Goal: Task Accomplishment & Management: Use online tool/utility

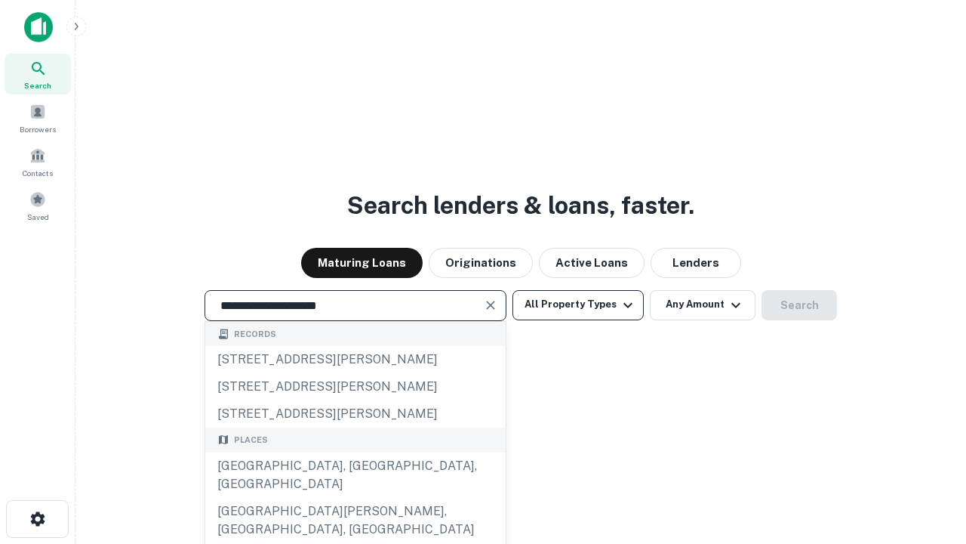
click at [355, 497] on div "Santa Monica, CA, USA" at bounding box center [355, 474] width 300 height 45
click at [578, 304] on button "All Property Types" at bounding box center [578, 305] width 131 height 30
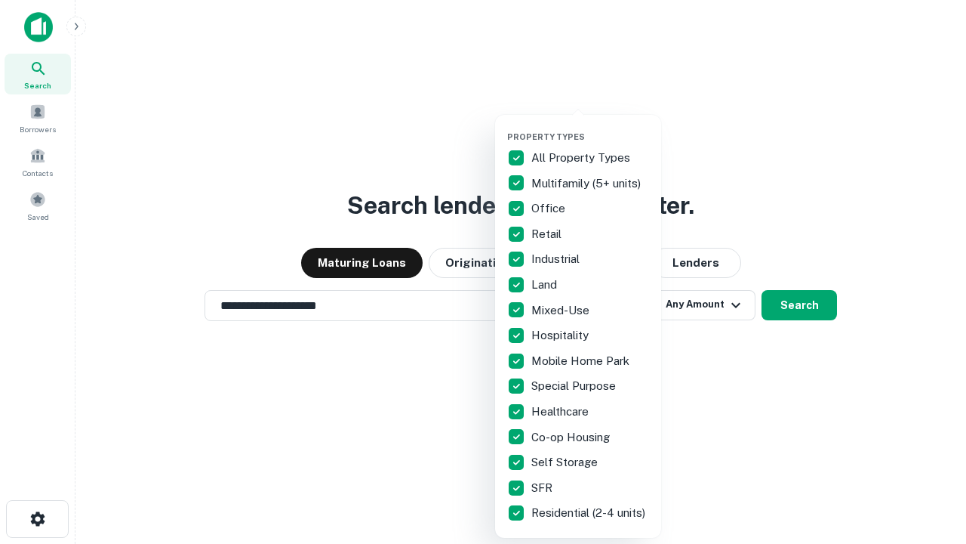
type input "**********"
click at [590, 127] on button "button" at bounding box center [590, 127] width 166 height 1
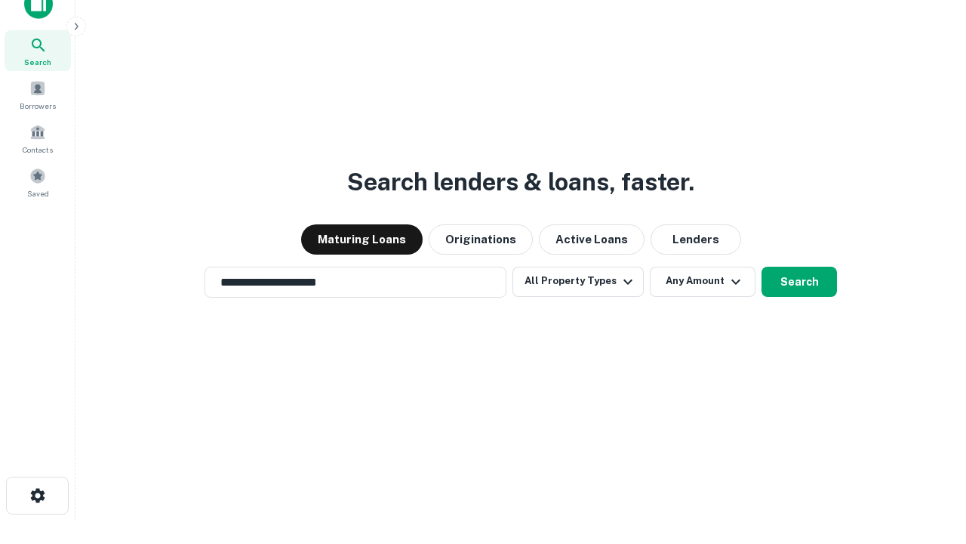
scroll to position [9, 182]
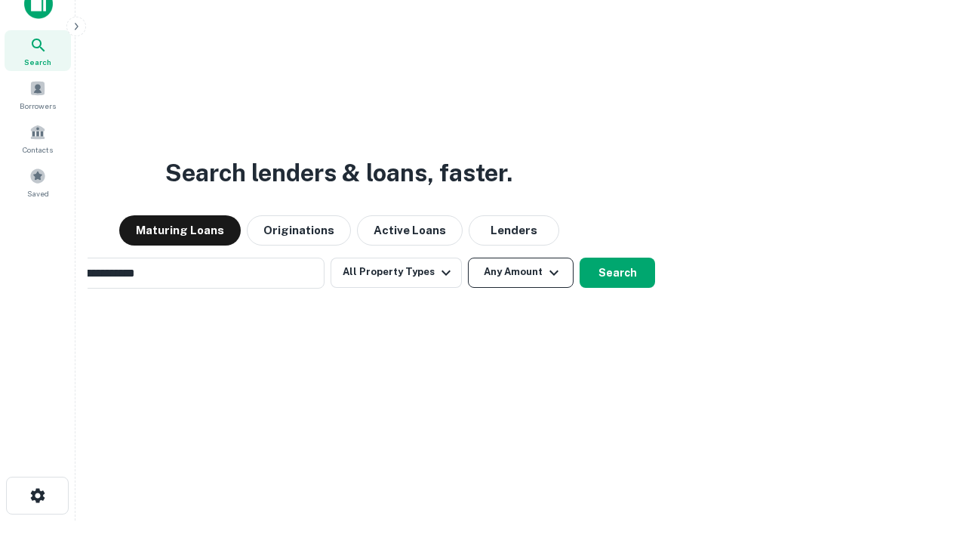
click at [468, 257] on button "Any Amount" at bounding box center [521, 272] width 106 height 30
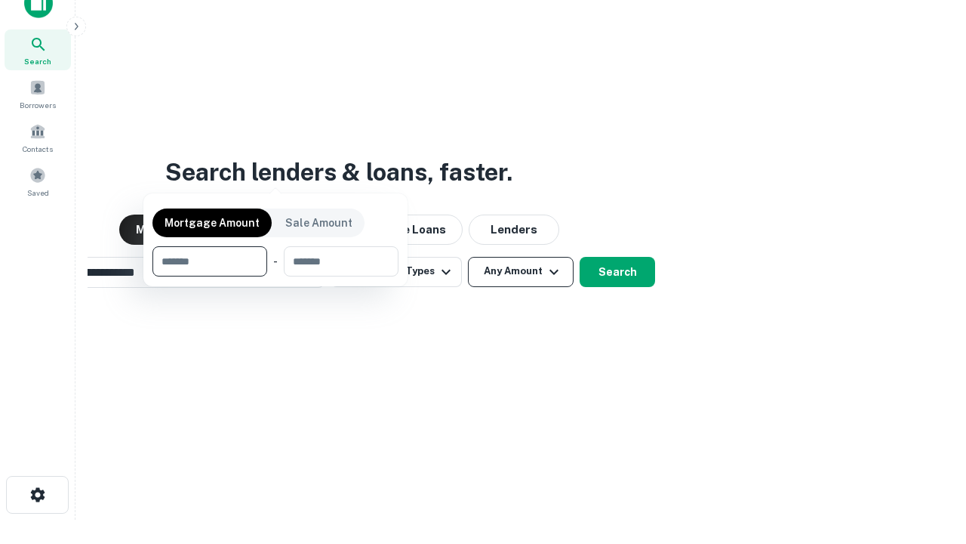
scroll to position [109, 427]
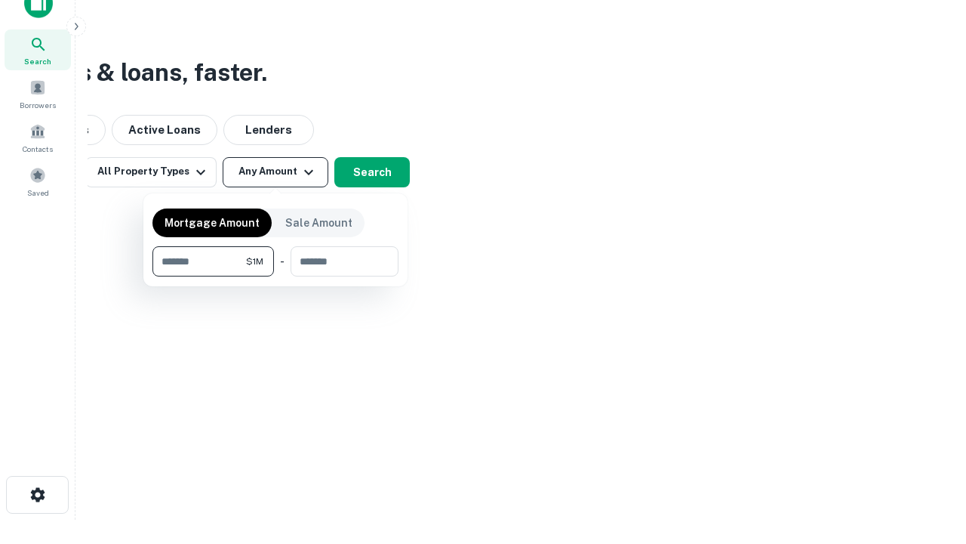
type input "*******"
click at [276, 276] on button "button" at bounding box center [275, 276] width 246 height 1
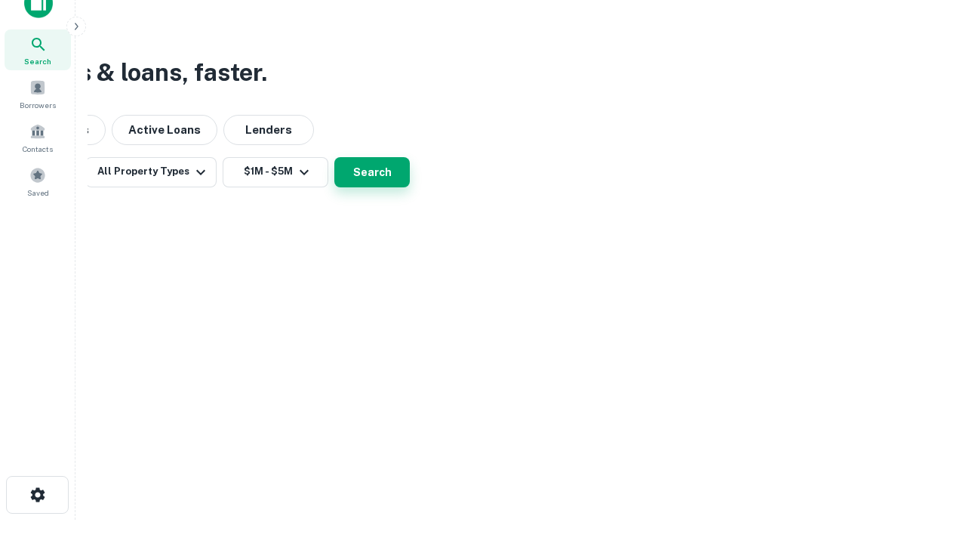
click at [410, 187] on button "Search" at bounding box center [371, 172] width 75 height 30
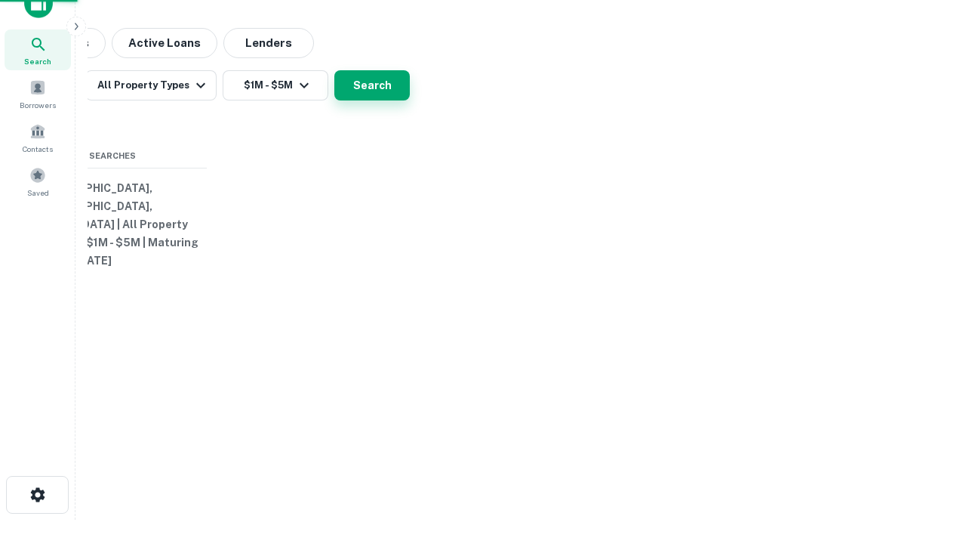
scroll to position [23, 0]
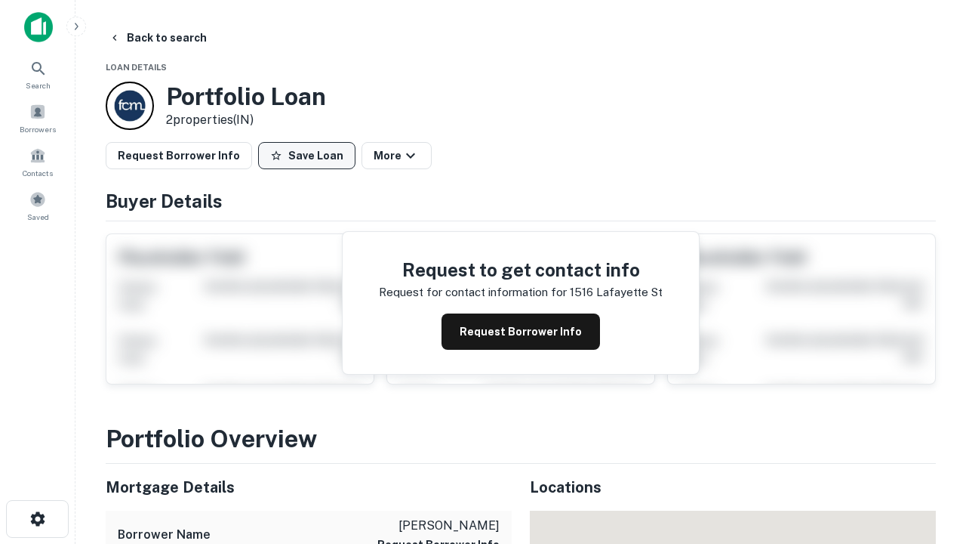
click at [306, 156] on button "Save Loan" at bounding box center [306, 155] width 97 height 27
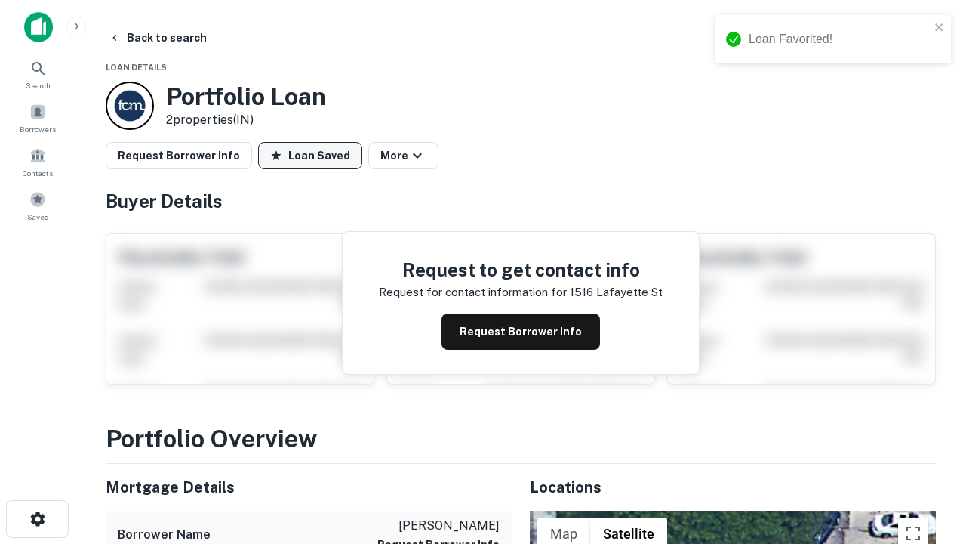
click at [310, 156] on button "Loan Saved" at bounding box center [310, 155] width 104 height 27
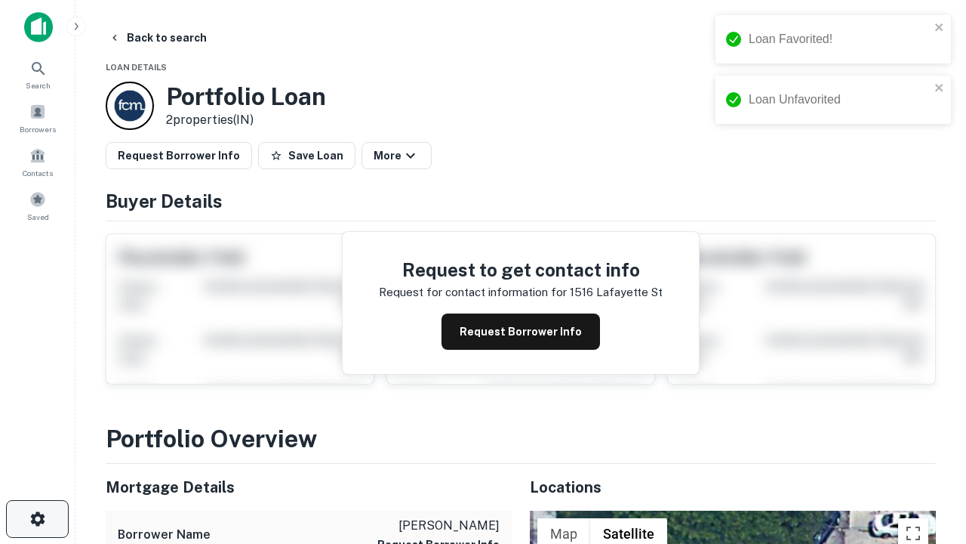
click at [37, 519] on icon "button" at bounding box center [38, 519] width 18 height 18
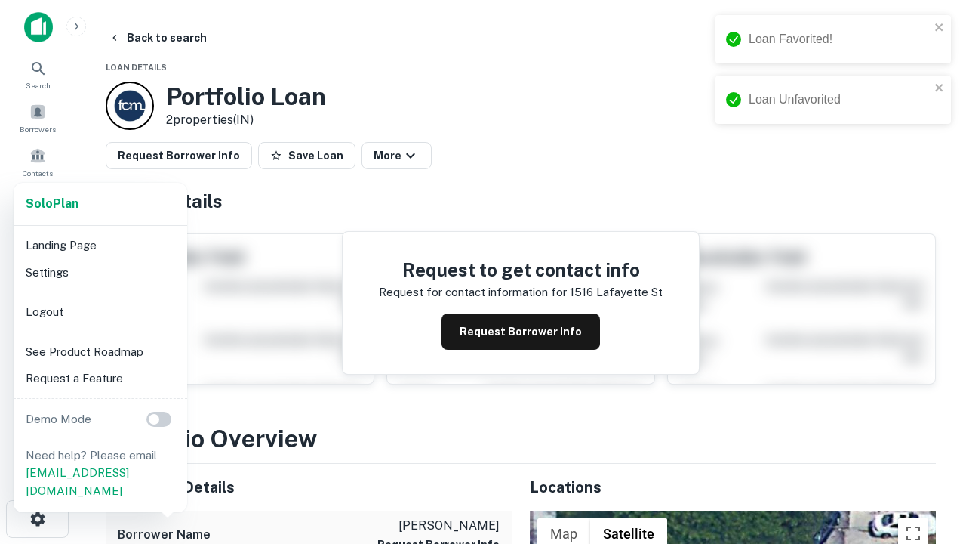
click at [100, 311] on li "Logout" at bounding box center [101, 311] width 162 height 27
